Goal: Task Accomplishment & Management: Manage account settings

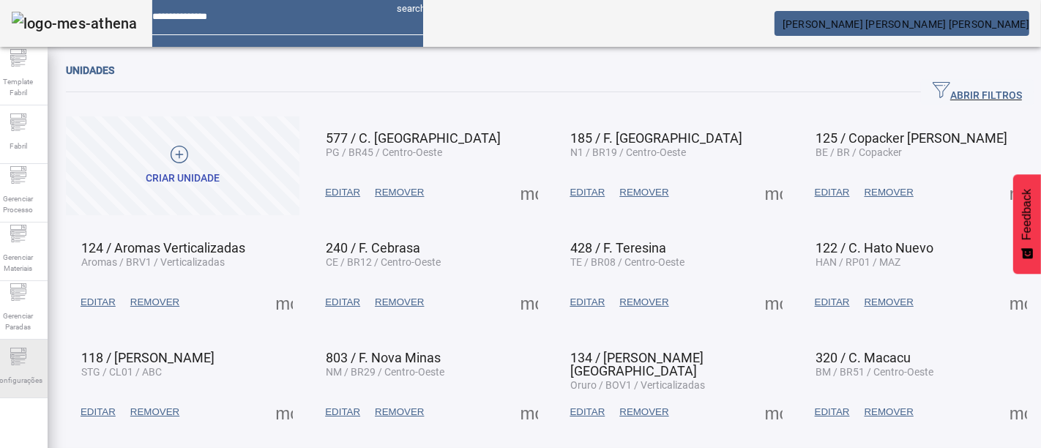
click at [1, 379] on span "Configurações" at bounding box center [18, 380] width 57 height 20
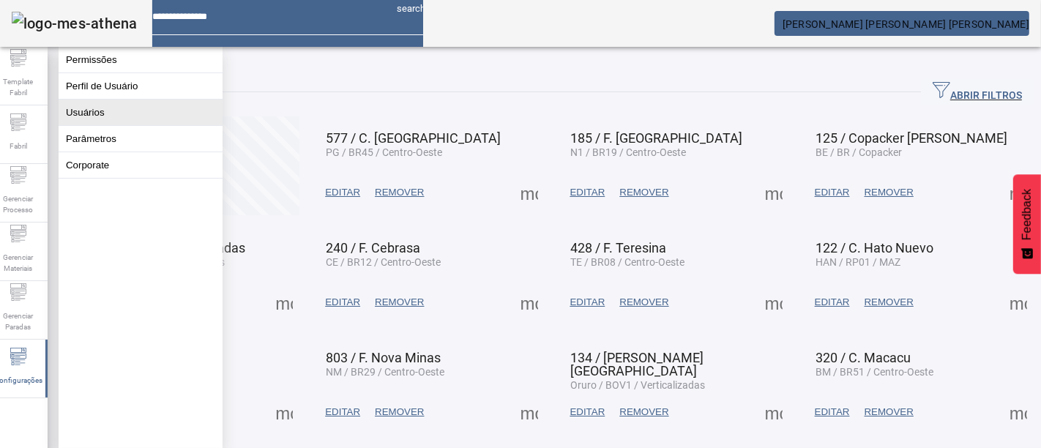
click at [160, 118] on button "Usuários" at bounding box center [141, 113] width 164 height 26
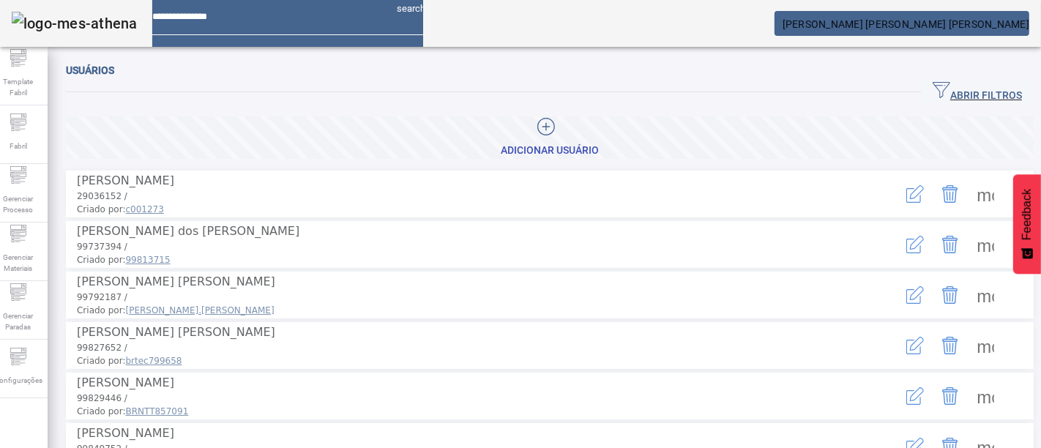
click at [926, 78] on span "button" at bounding box center [977, 92] width 113 height 35
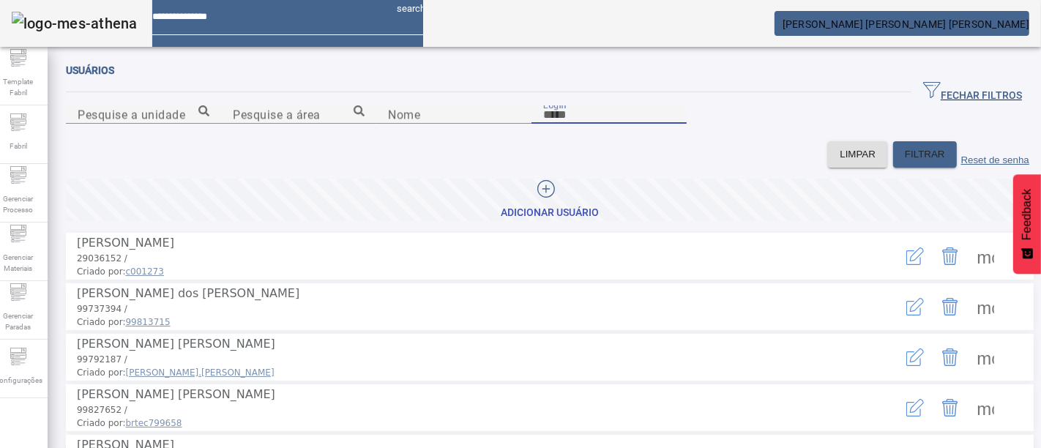
click at [675, 124] on input "Login" at bounding box center [609, 115] width 132 height 18
type input "********"
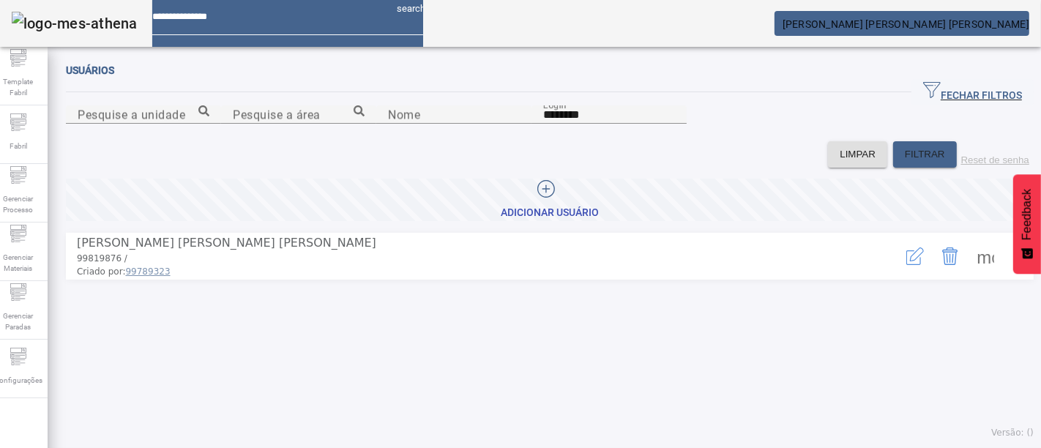
click at [968, 274] on span at bounding box center [985, 256] width 35 height 35
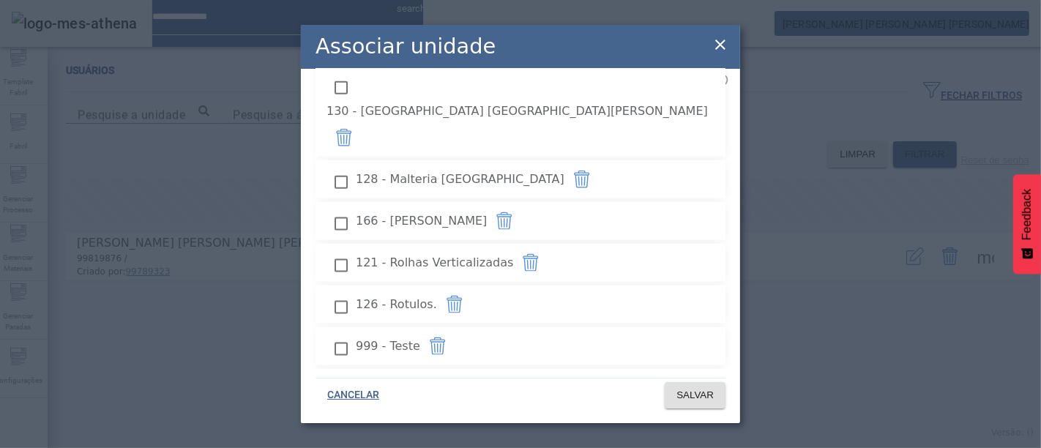
scroll to position [2036, 0]
